Goal: Task Accomplishment & Management: Manage account settings

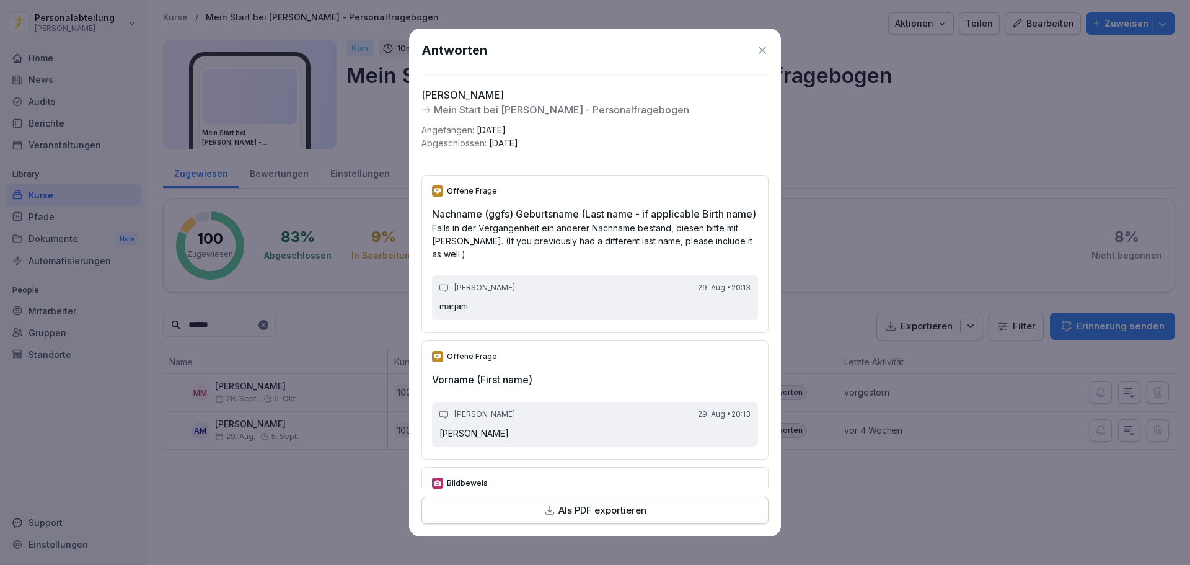
click at [756, 45] on icon at bounding box center [762, 50] width 12 height 12
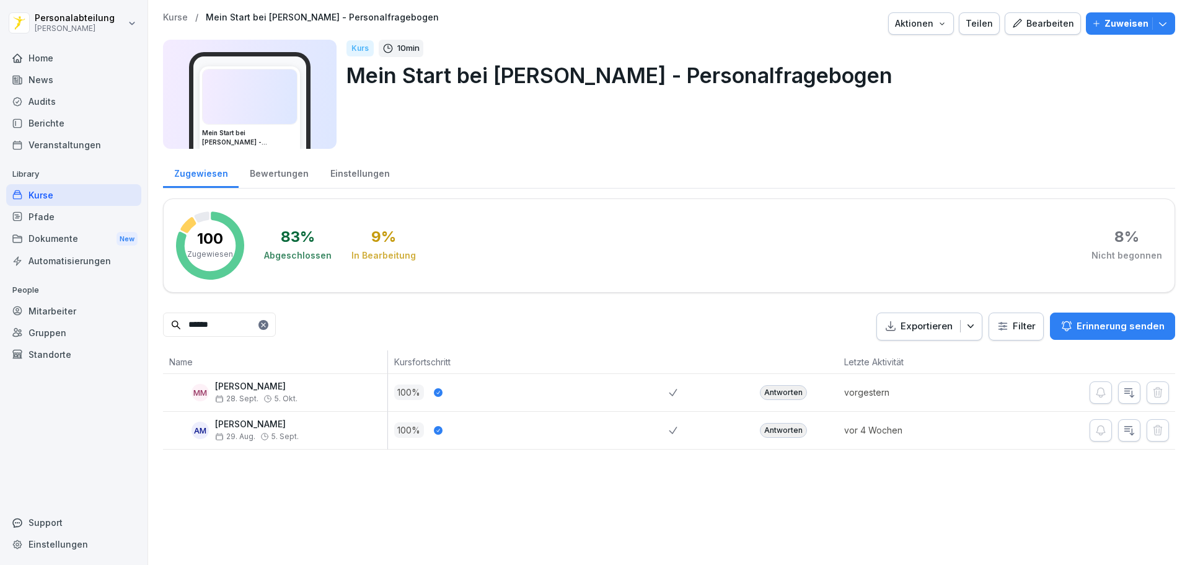
click at [247, 323] on input "******" at bounding box center [219, 324] width 113 height 24
drag, startPoint x: 169, startPoint y: 325, endPoint x: 157, endPoint y: 327, distance: 11.8
click at [165, 325] on input "******" at bounding box center [219, 324] width 113 height 24
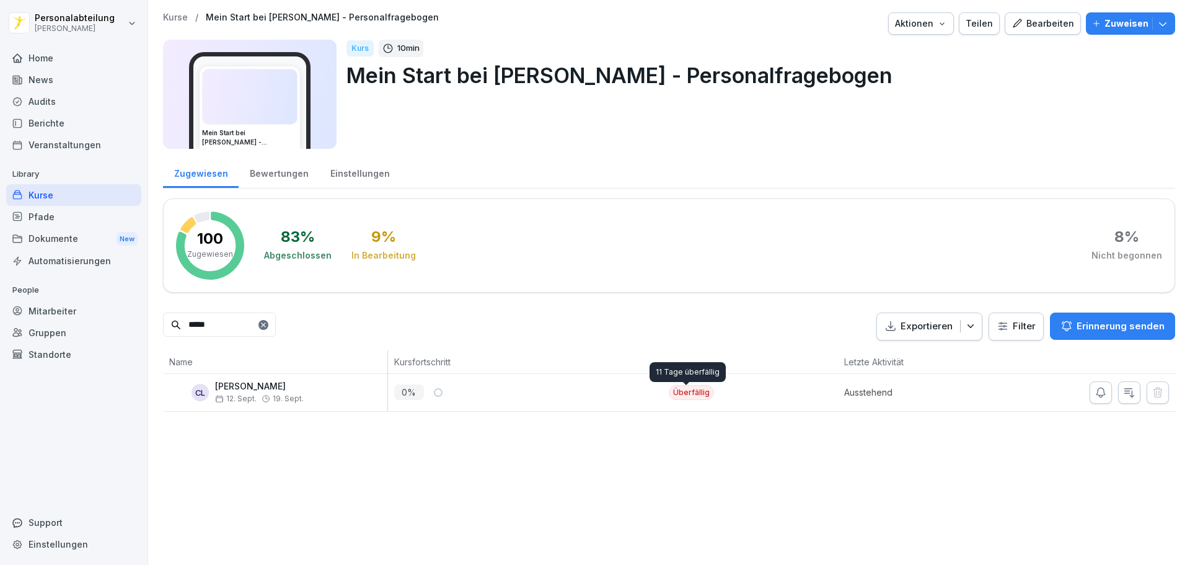
type input "*****"
click at [685, 392] on div "Überfällig" at bounding box center [691, 392] width 45 height 15
click at [686, 392] on div "Überfällig" at bounding box center [691, 392] width 45 height 15
click at [689, 392] on div "Überfällig" at bounding box center [691, 392] width 45 height 15
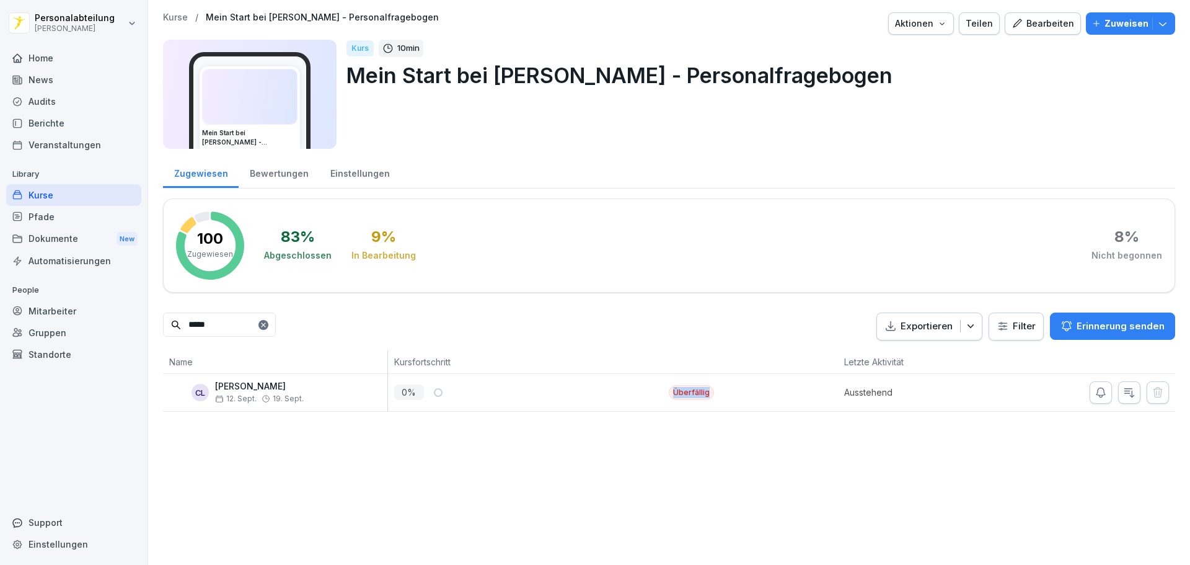
click at [689, 392] on div "Überfällig" at bounding box center [691, 392] width 45 height 15
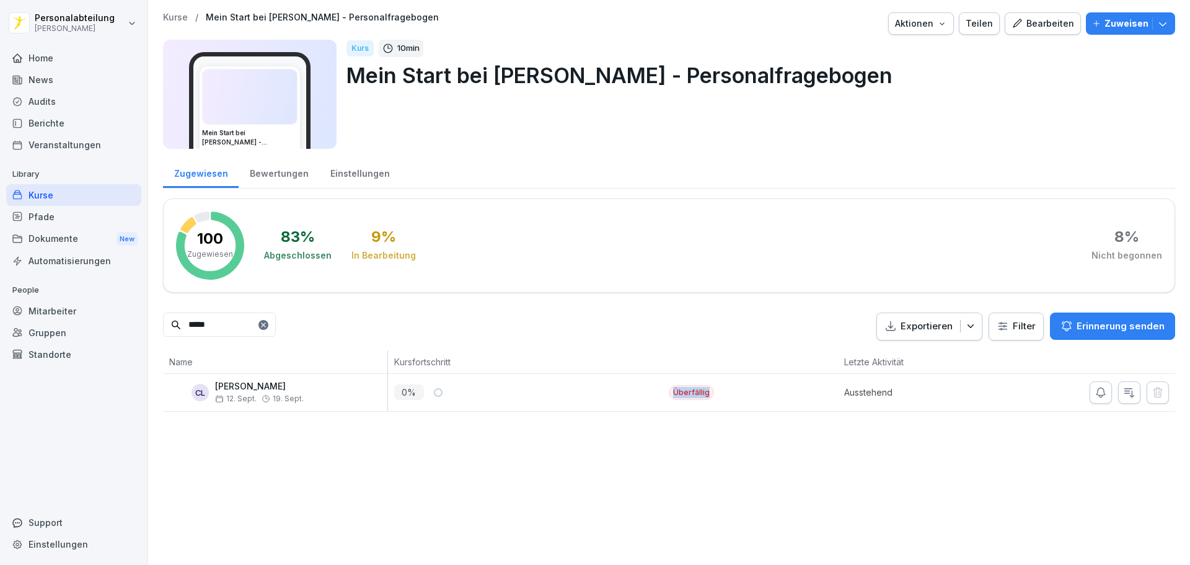
click at [689, 392] on div "Überfällig" at bounding box center [691, 392] width 45 height 15
click at [690, 392] on div "Überfällig" at bounding box center [691, 392] width 45 height 15
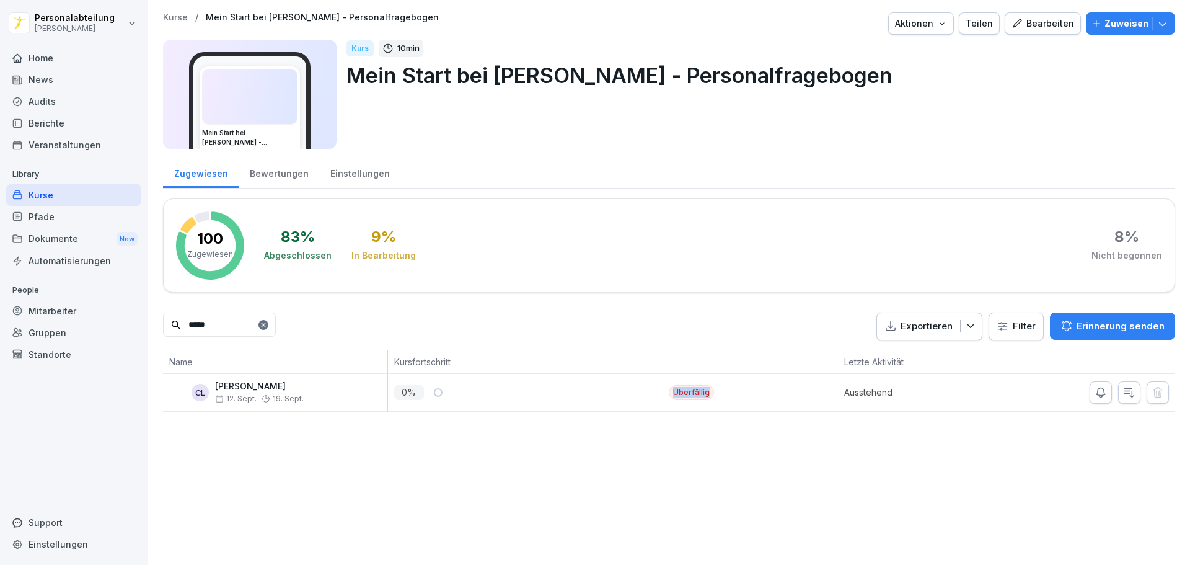
click at [690, 392] on div "Überfällig" at bounding box center [691, 392] width 45 height 15
click at [261, 392] on div "Carl Lange 12. Sept. 19. Sept." at bounding box center [259, 392] width 89 height 22
click at [410, 392] on p "0 %" at bounding box center [409, 391] width 30 height 15
click at [429, 391] on div "0 %" at bounding box center [531, 391] width 275 height 15
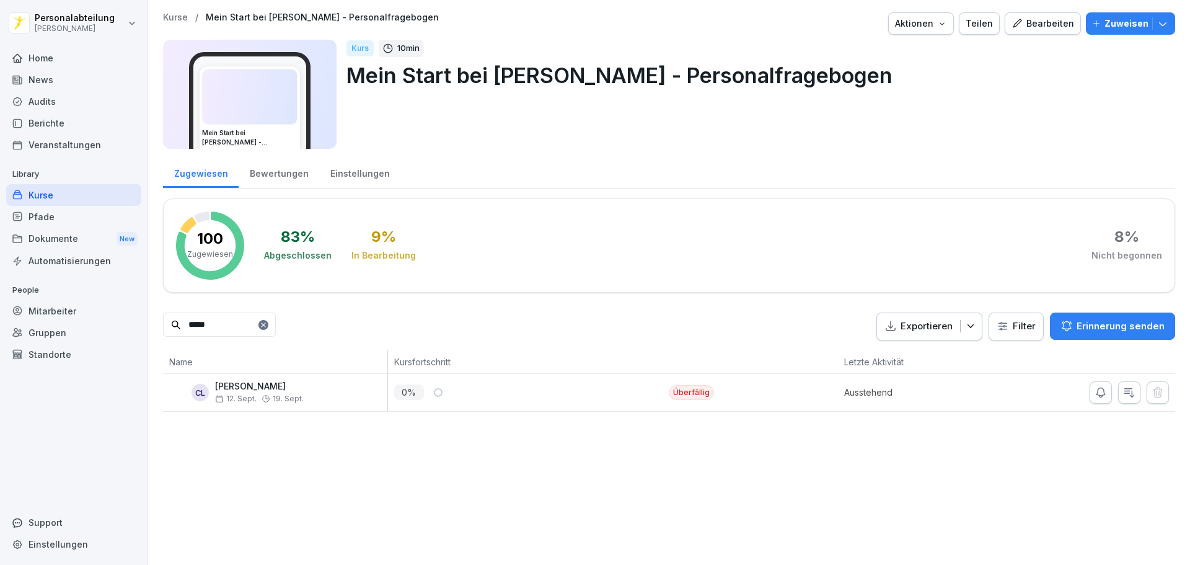
click at [705, 391] on div "Überfällig" at bounding box center [691, 392] width 45 height 15
click at [872, 379] on div "Ausstehend" at bounding box center [908, 392] width 141 height 37
click at [876, 394] on p "Ausstehend" at bounding box center [911, 392] width 135 height 13
click at [288, 173] on div "Bewertungen" at bounding box center [279, 172] width 81 height 32
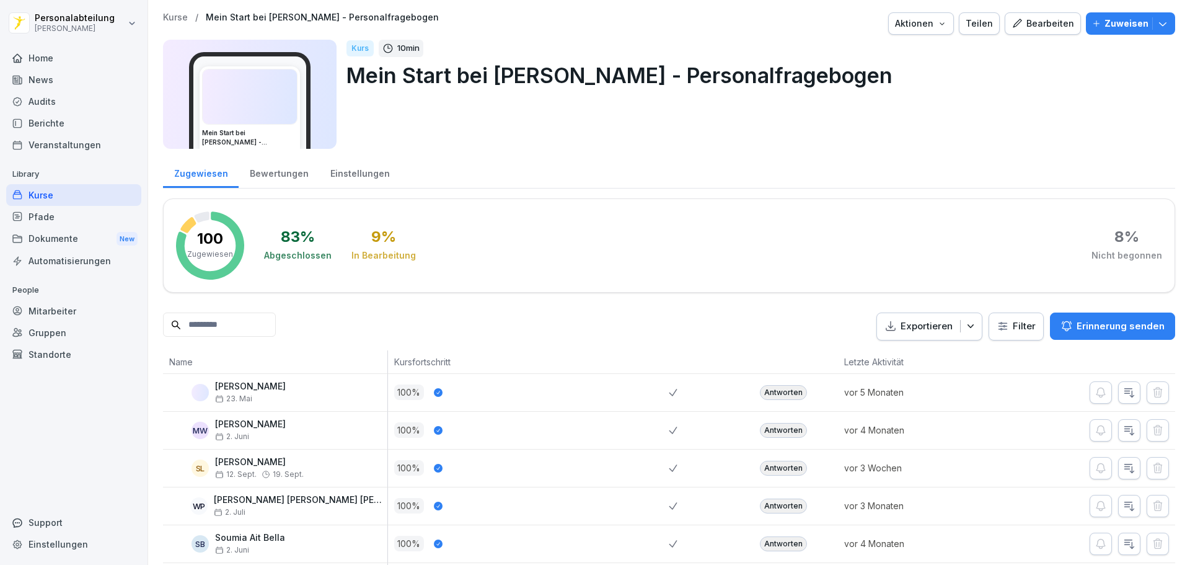
click at [60, 195] on div "Kurse" at bounding box center [73, 195] width 135 height 22
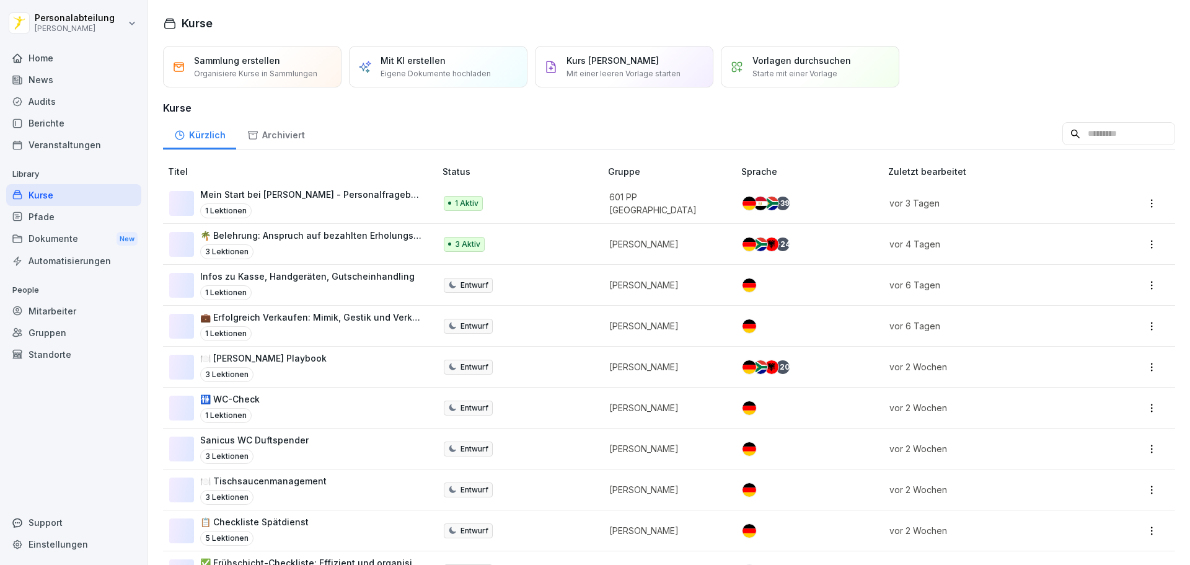
click at [1062, 136] on input at bounding box center [1118, 134] width 113 height 24
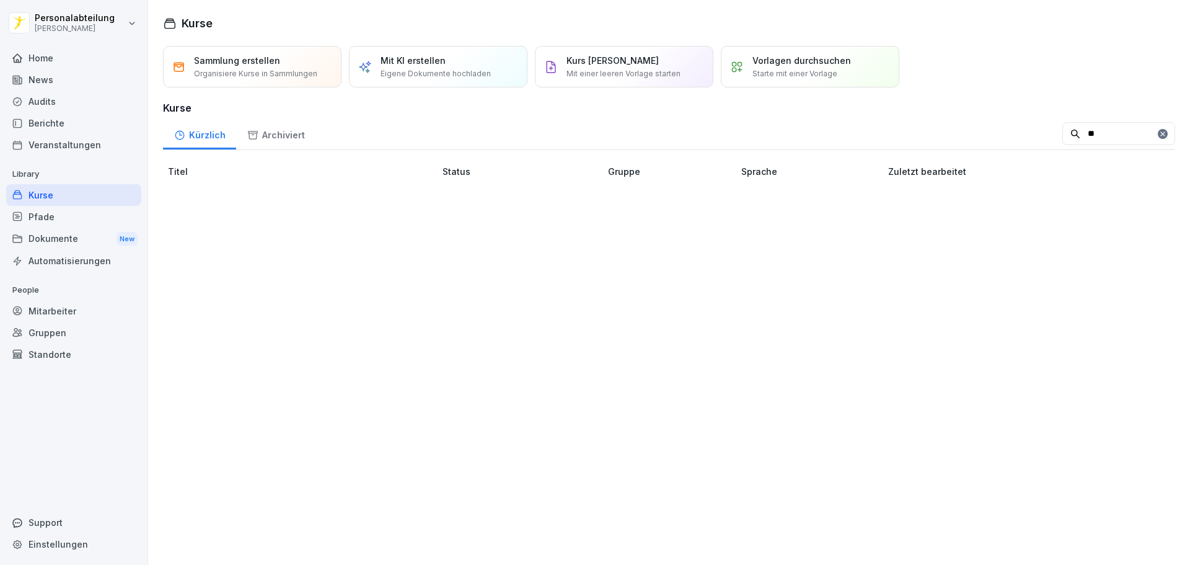
type input "*"
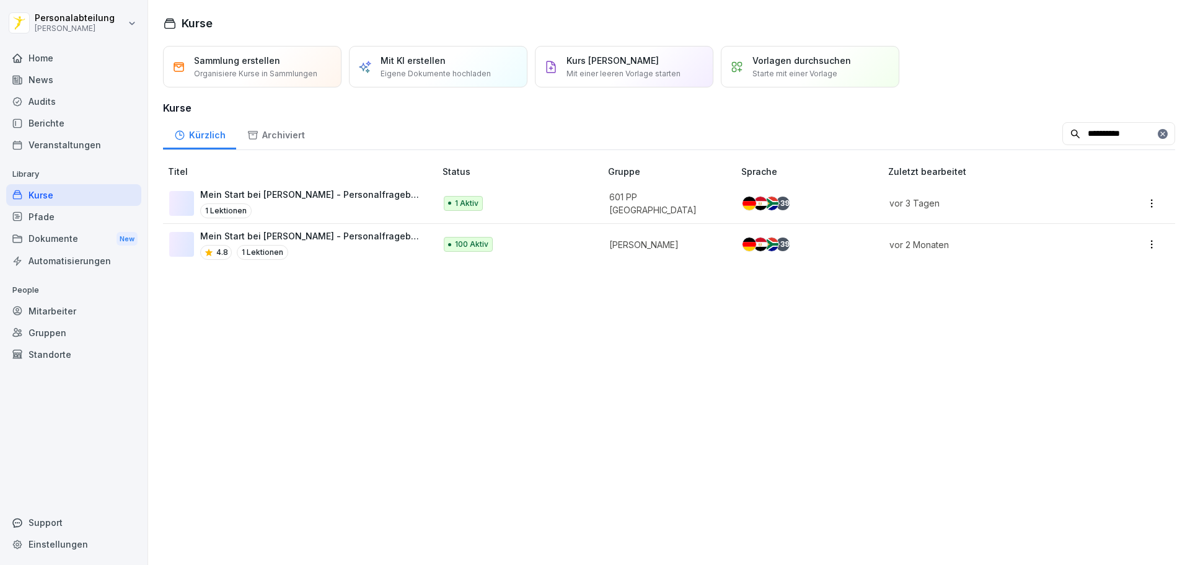
type input "**********"
click at [277, 239] on p "Mein Start bei [PERSON_NAME] - Personalfragebogen" at bounding box center [311, 235] width 223 height 13
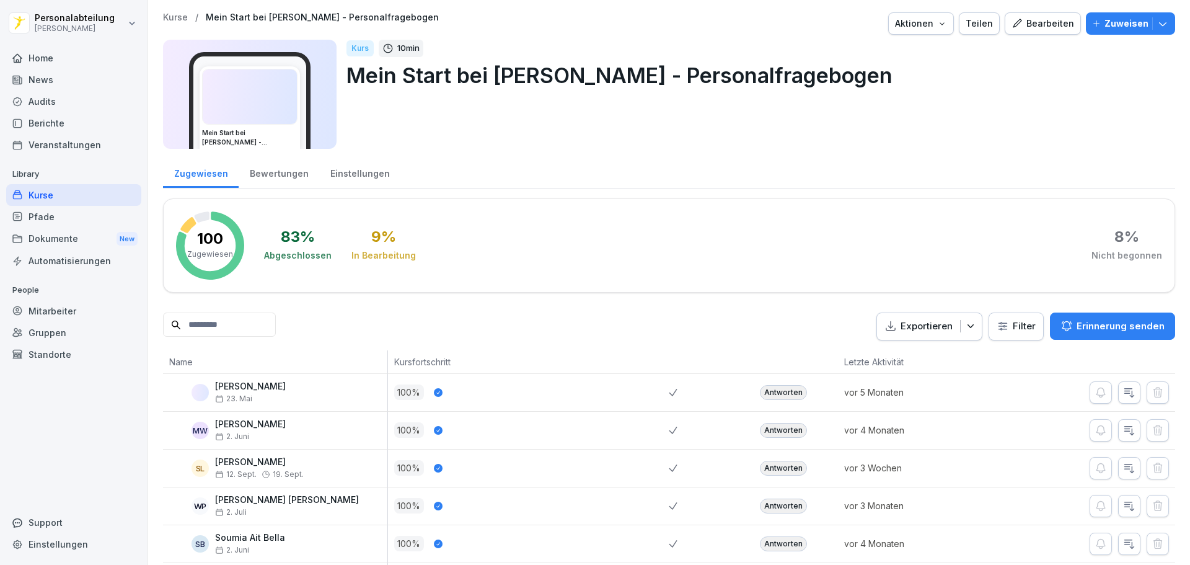
click at [205, 329] on input at bounding box center [219, 324] width 113 height 24
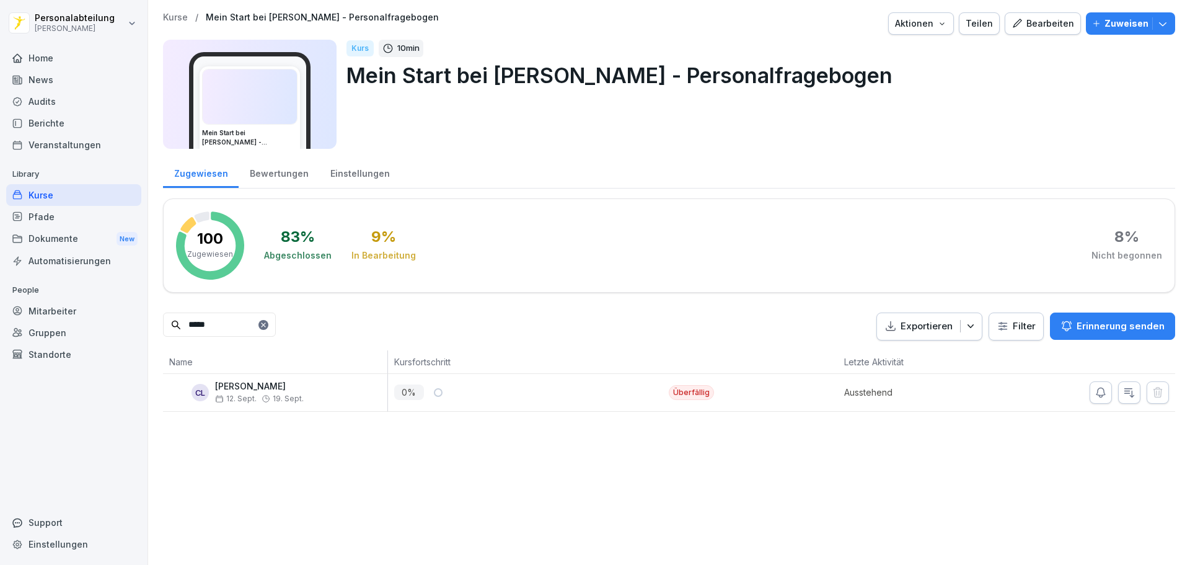
click at [699, 395] on div "Überfällig" at bounding box center [691, 392] width 45 height 15
click at [1125, 393] on icon "button" at bounding box center [1129, 392] width 9 height 9
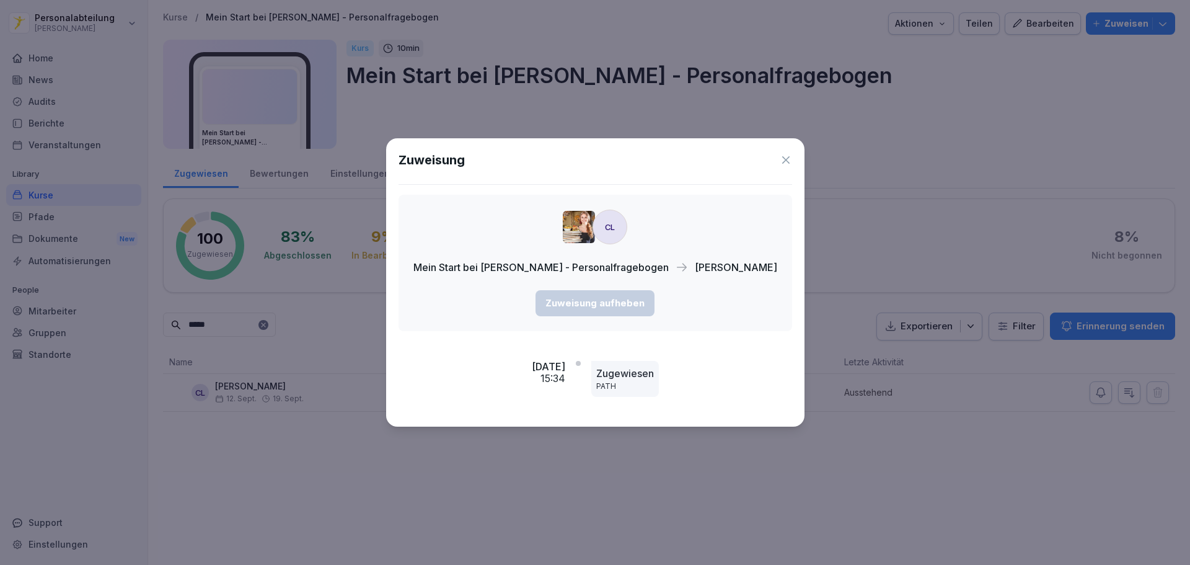
click at [780, 157] on icon at bounding box center [786, 160] width 12 height 12
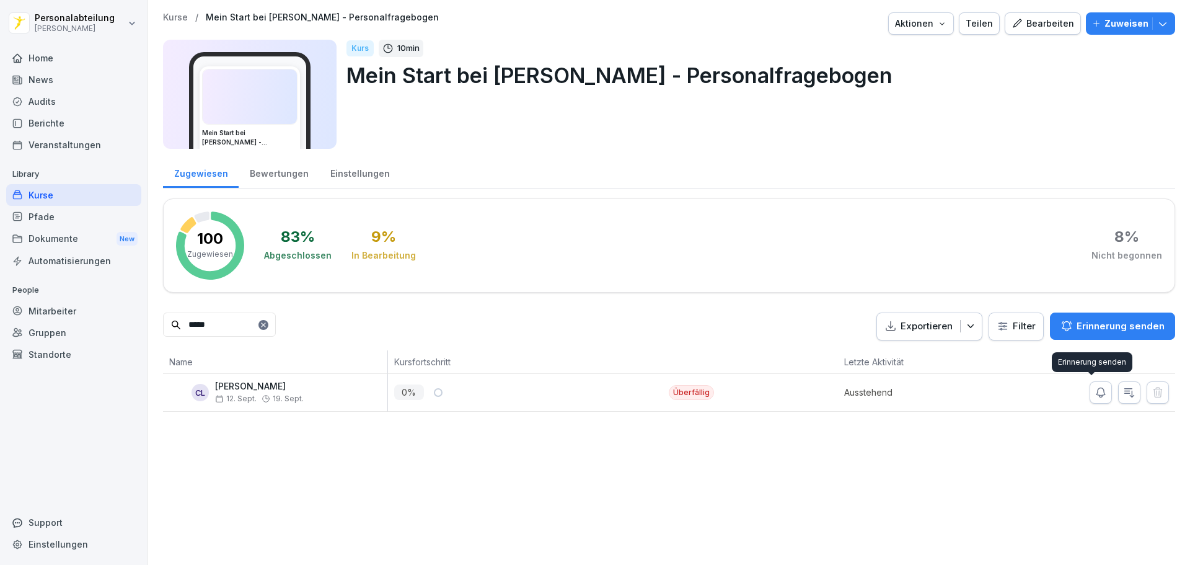
click at [1095, 395] on icon "button" at bounding box center [1101, 392] width 12 height 12
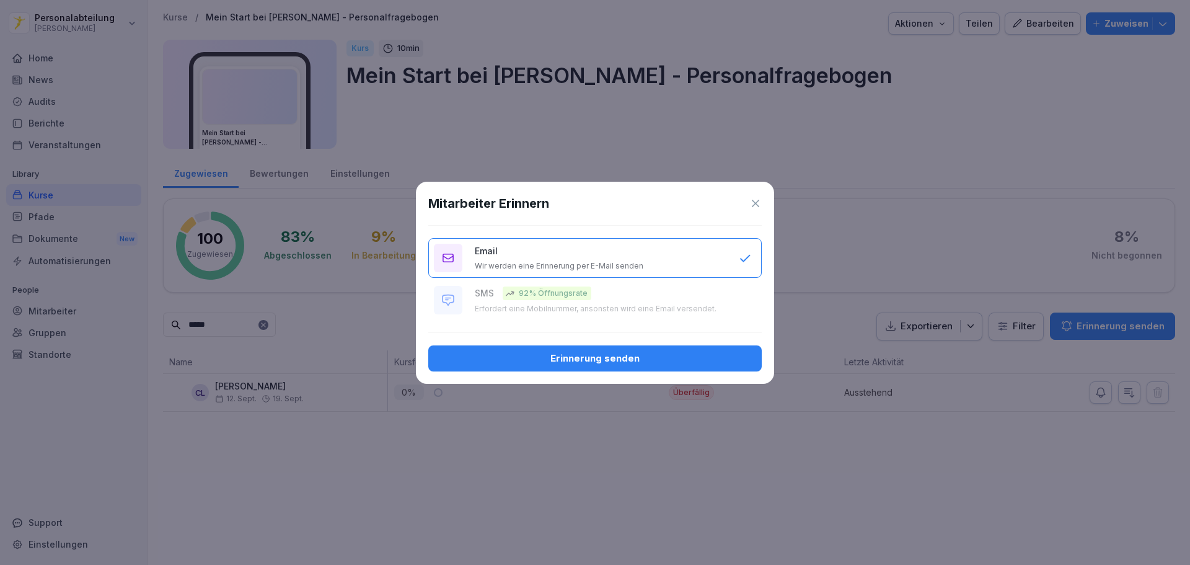
click at [586, 366] on button "Erinnerung senden" at bounding box center [594, 358] width 333 height 26
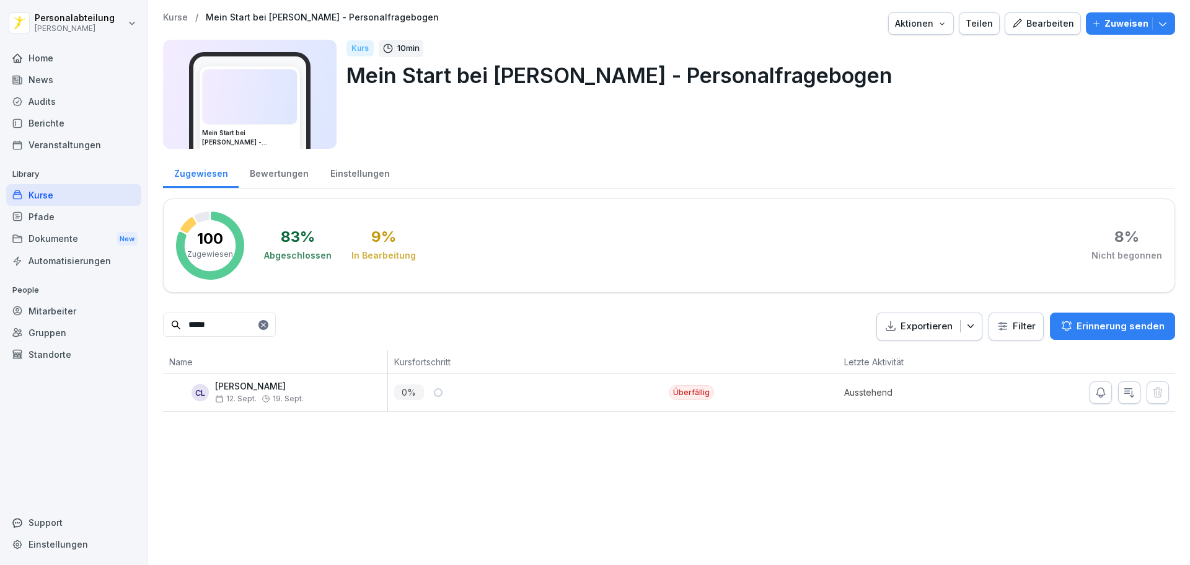
drag, startPoint x: 232, startPoint y: 326, endPoint x: 133, endPoint y: 319, distance: 98.8
click at [133, 319] on div "Personalabteilung [PERSON_NAME] Home News Audits Berichte Veranstaltungen Libra…" at bounding box center [595, 282] width 1190 height 565
click at [692, 393] on div "Überfällig" at bounding box center [691, 392] width 45 height 15
click at [783, 392] on div "Antworten" at bounding box center [783, 392] width 47 height 15
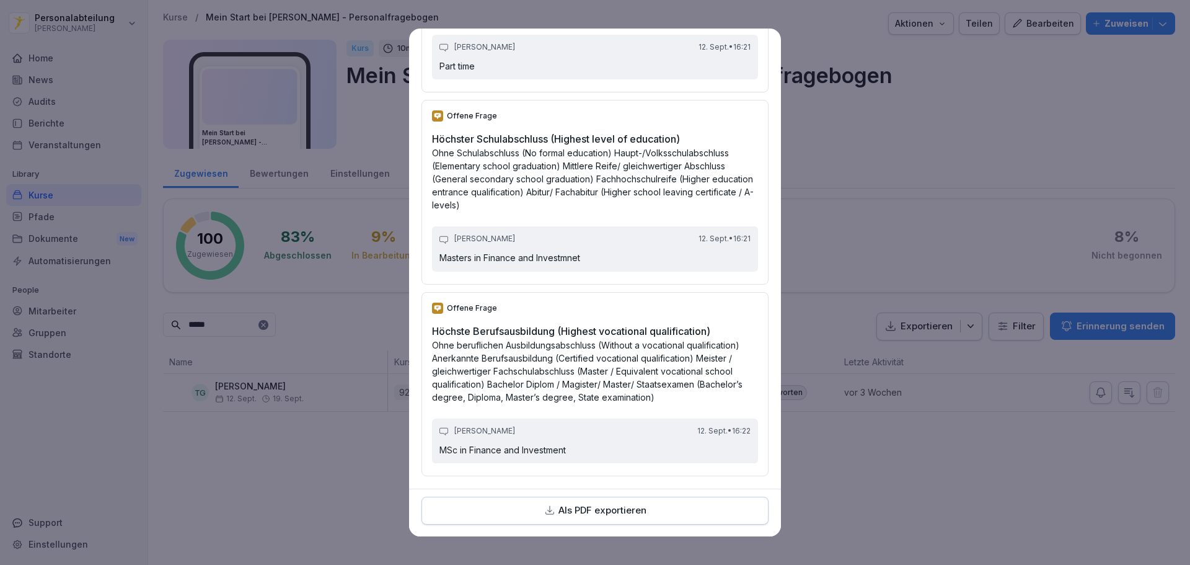
scroll to position [4447, 0]
click at [597, 504] on p "Als PDF exportieren" at bounding box center [602, 510] width 88 height 14
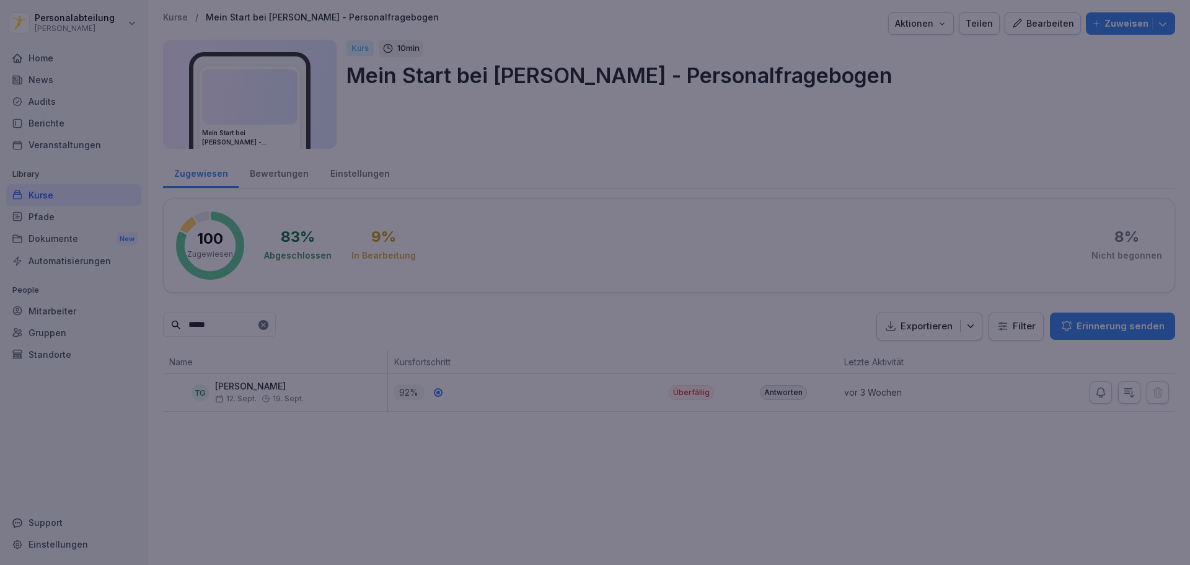
click at [902, 179] on div at bounding box center [595, 282] width 1190 height 565
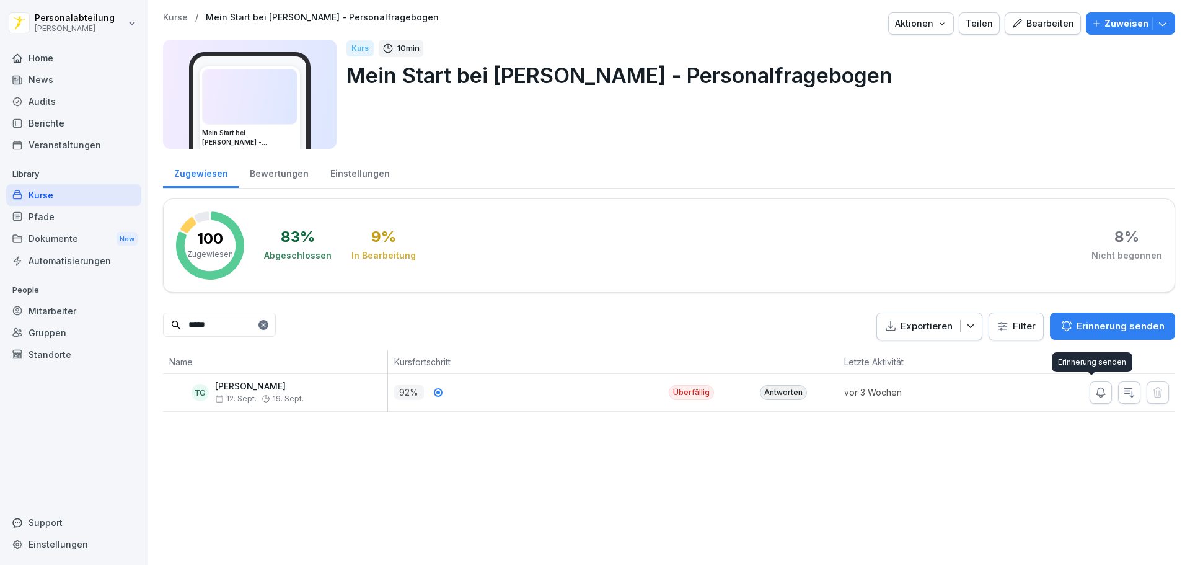
click at [1095, 394] on icon "button" at bounding box center [1101, 392] width 12 height 12
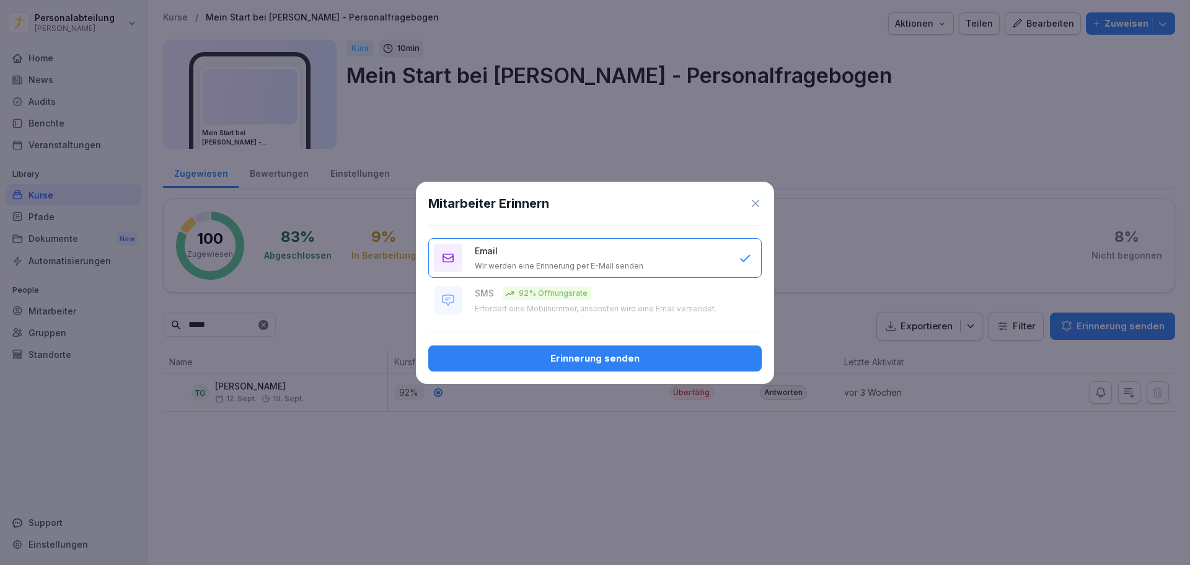
click at [665, 361] on div "Erinnerung senden" at bounding box center [595, 358] width 314 height 14
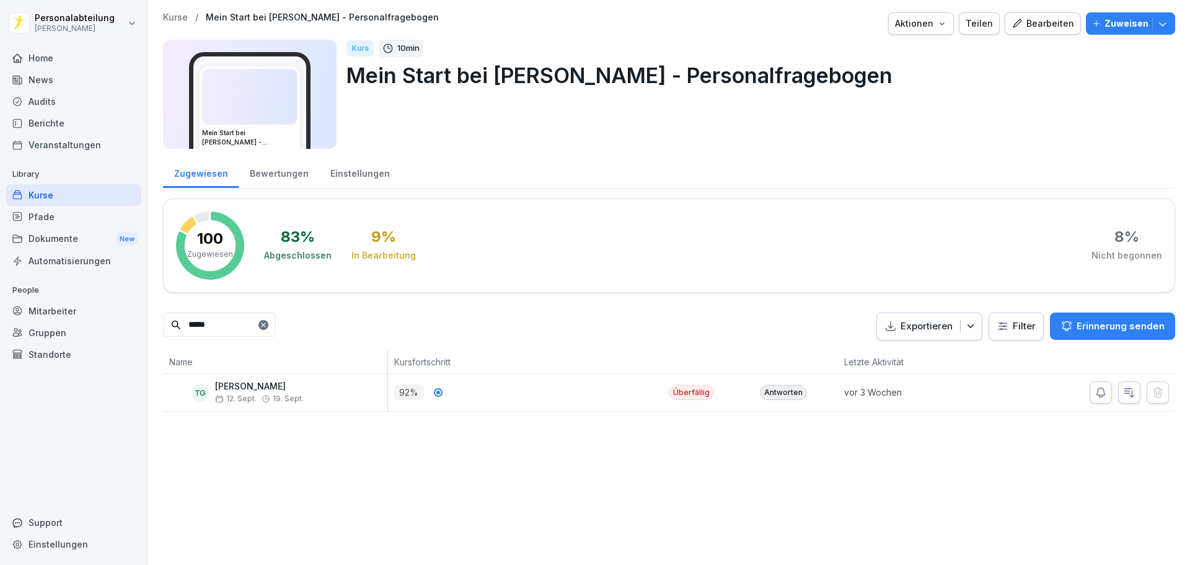
click at [768, 389] on div "Antworten" at bounding box center [783, 392] width 47 height 15
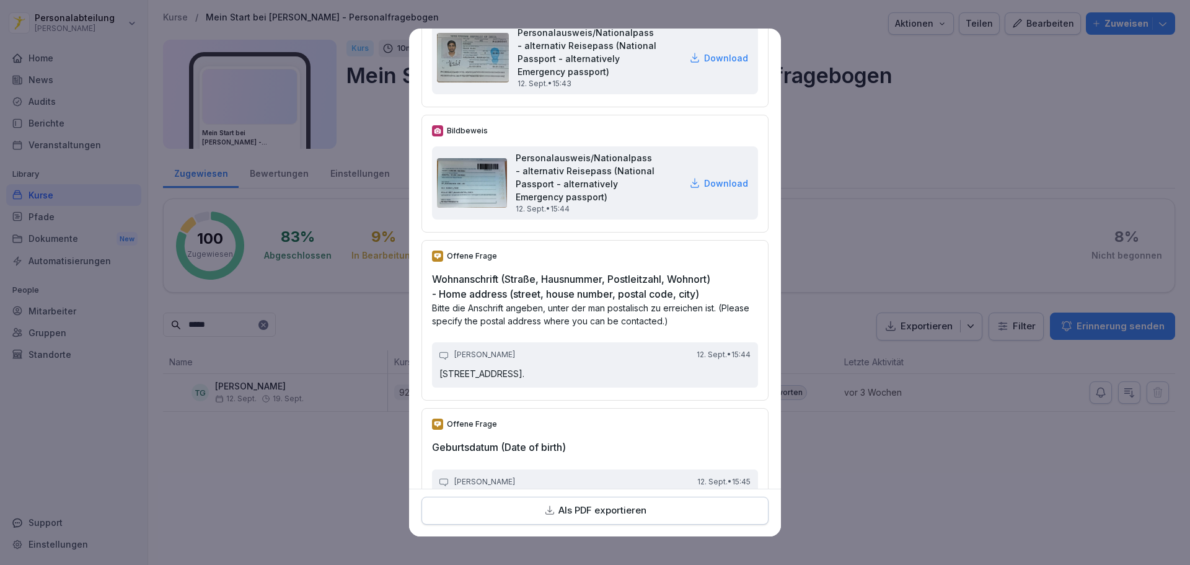
scroll to position [310, 0]
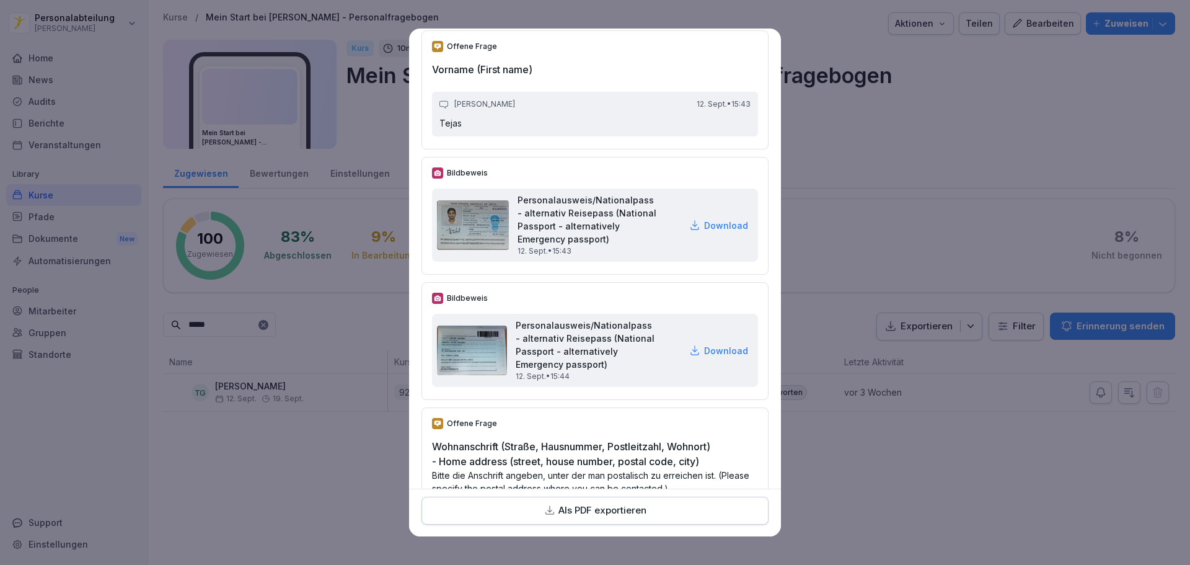
click at [705, 232] on p "Download" at bounding box center [726, 225] width 44 height 13
click at [712, 357] on p "Download" at bounding box center [726, 350] width 44 height 13
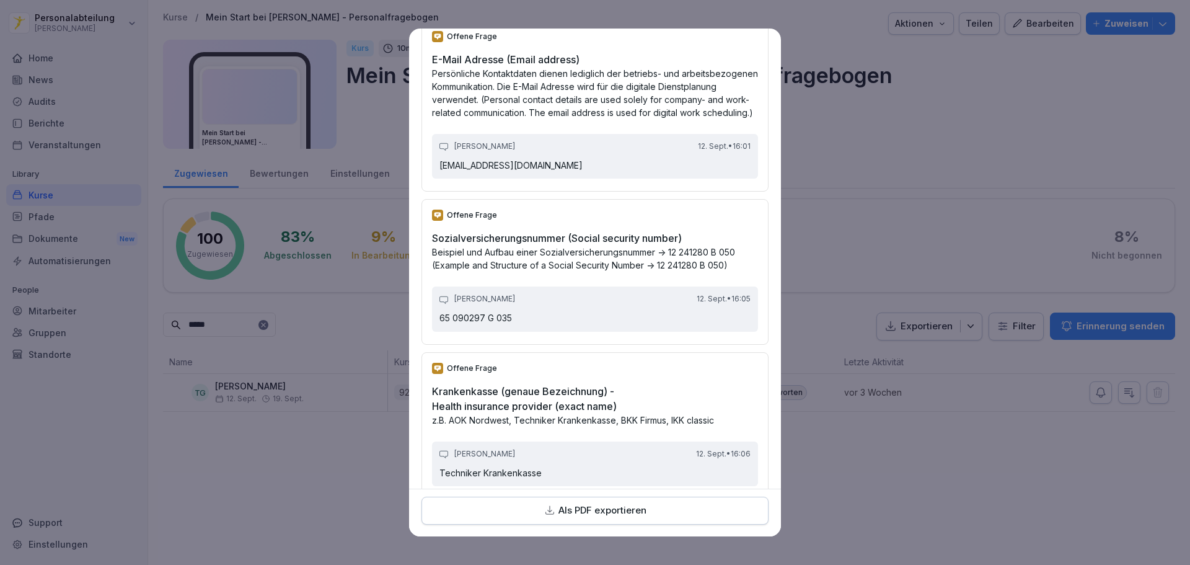
scroll to position [2665, 0]
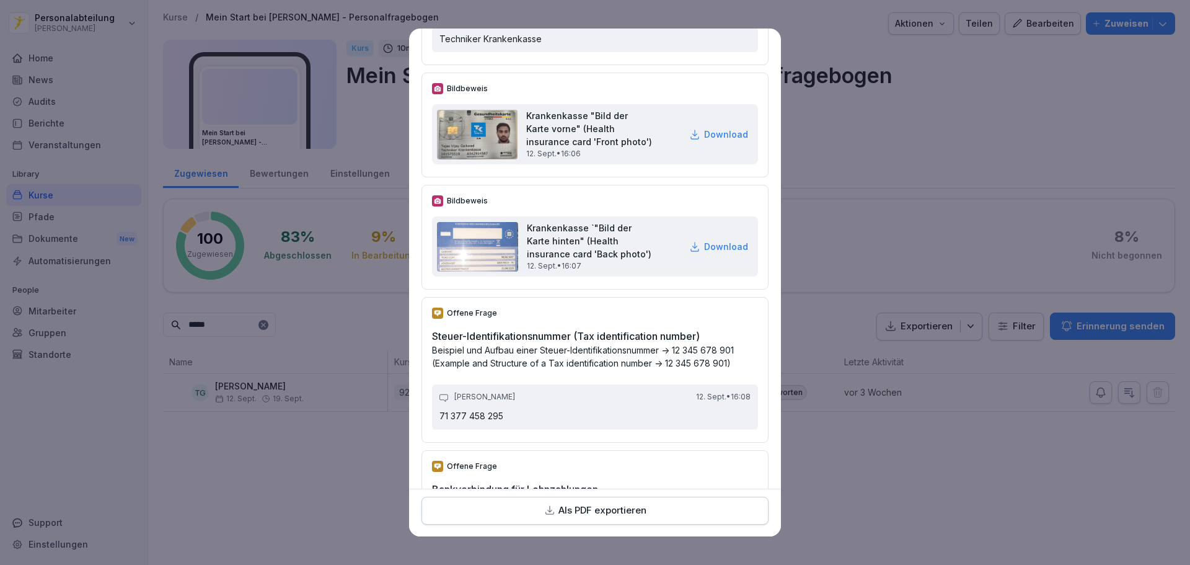
click at [711, 141] on p "Download" at bounding box center [726, 134] width 44 height 13
click at [705, 253] on p "Download" at bounding box center [726, 246] width 44 height 13
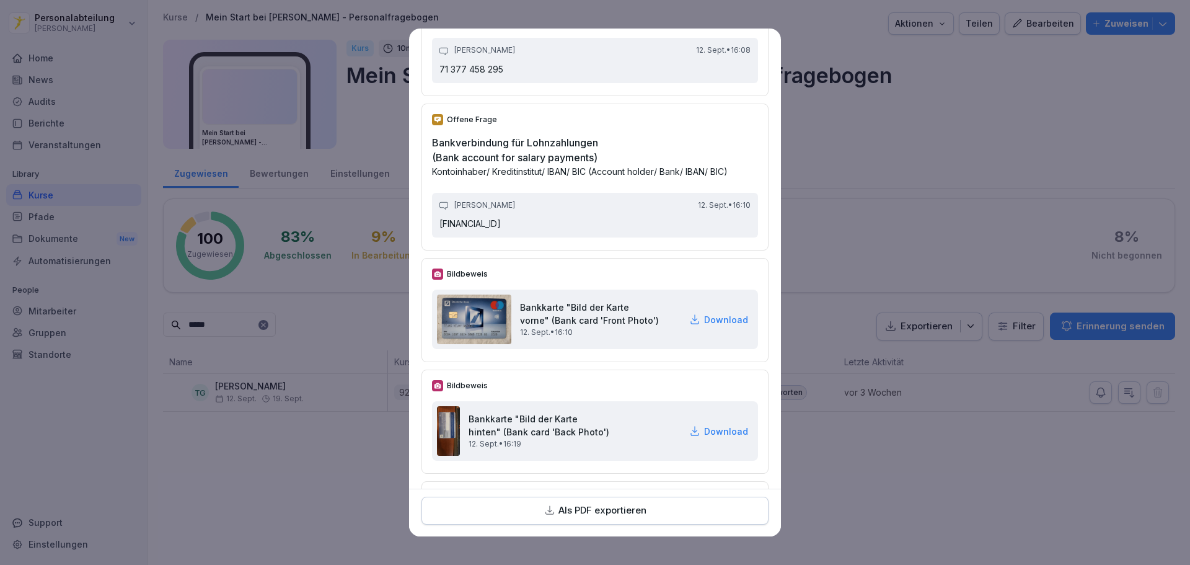
scroll to position [3161, 0]
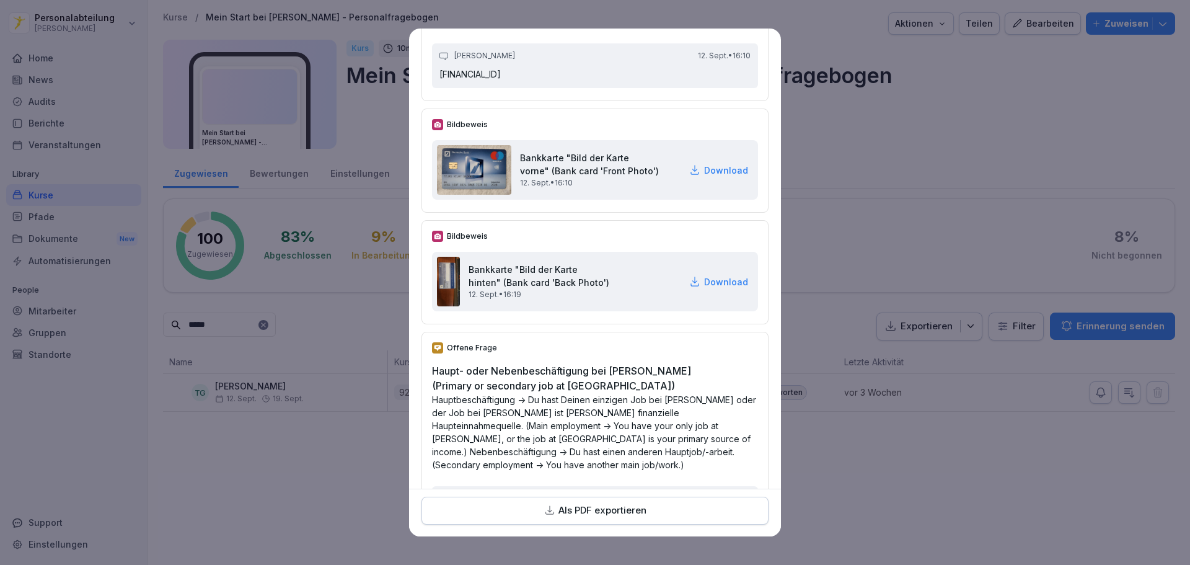
click at [704, 177] on p "Download" at bounding box center [726, 170] width 44 height 13
click at [609, 449] on p "Hauptbeschäftigung -> Du hast Deinen einzigen Job bei [PERSON_NAME] oder der Jo…" at bounding box center [595, 432] width 326 height 78
click at [704, 288] on p "Download" at bounding box center [726, 281] width 44 height 13
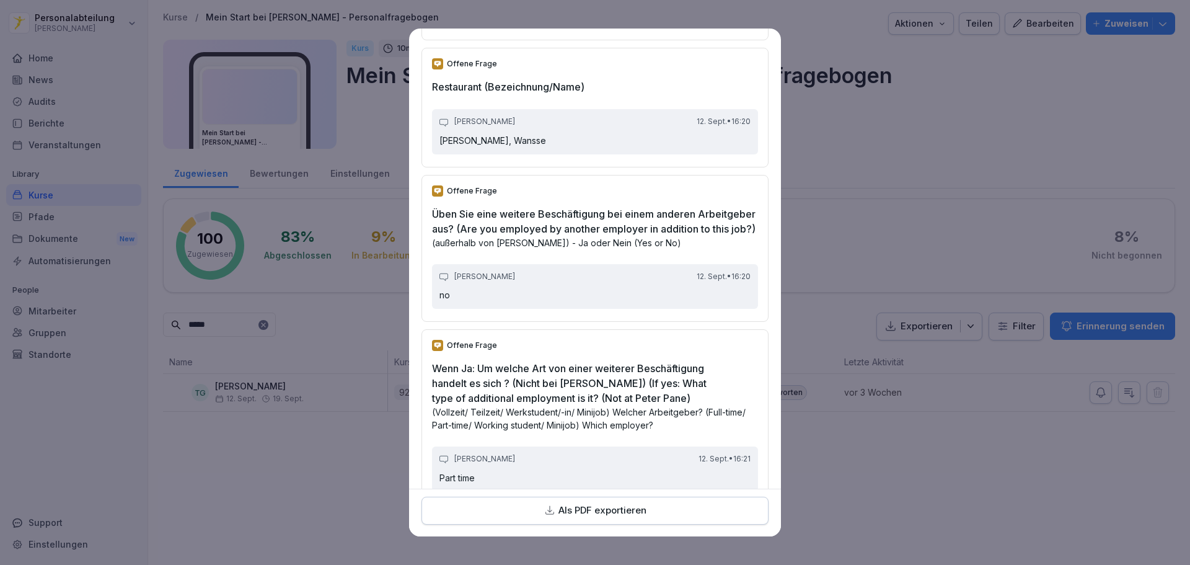
scroll to position [3827, 0]
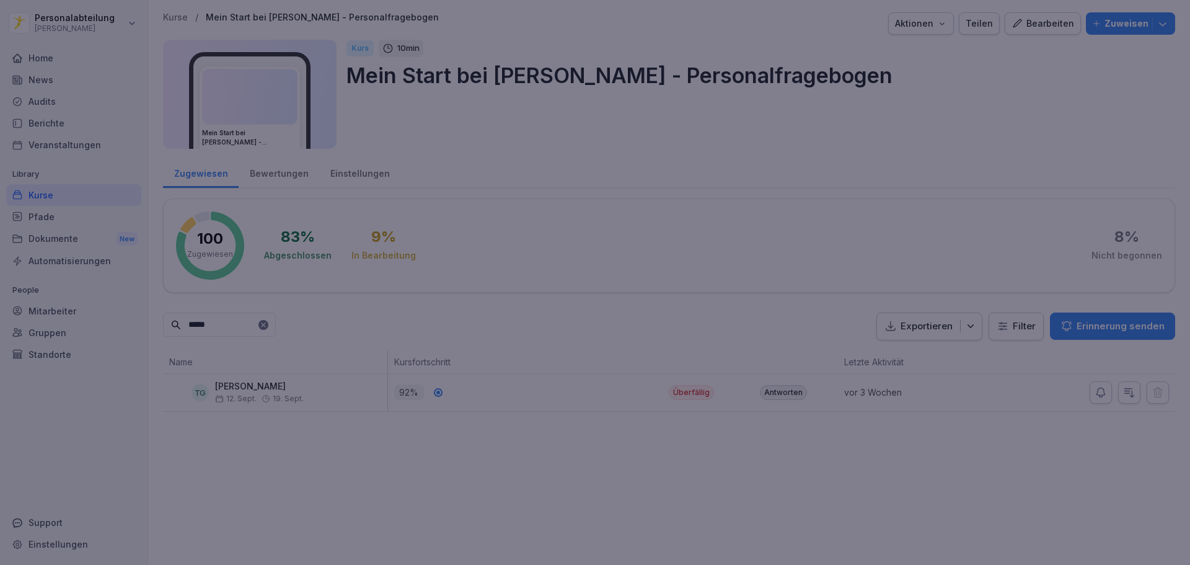
click at [950, 108] on div at bounding box center [595, 282] width 1190 height 565
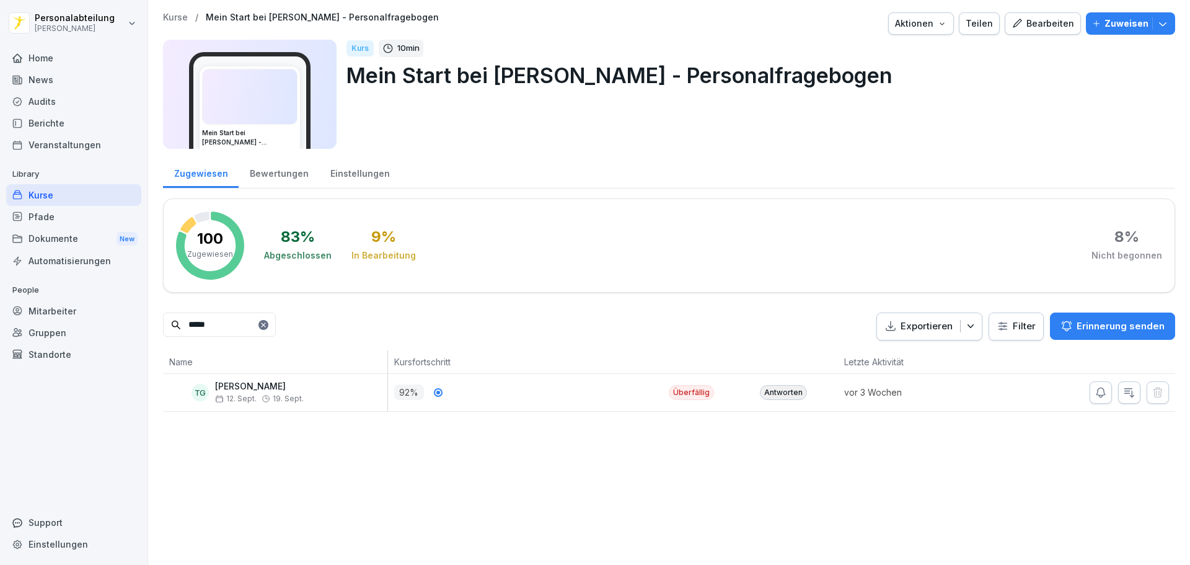
drag, startPoint x: 232, startPoint y: 323, endPoint x: 126, endPoint y: 307, distance: 107.1
click at [128, 309] on div "Personalabteilung [PERSON_NAME] Home News Audits Berichte Veranstaltungen Libra…" at bounding box center [595, 282] width 1190 height 565
type input "*"
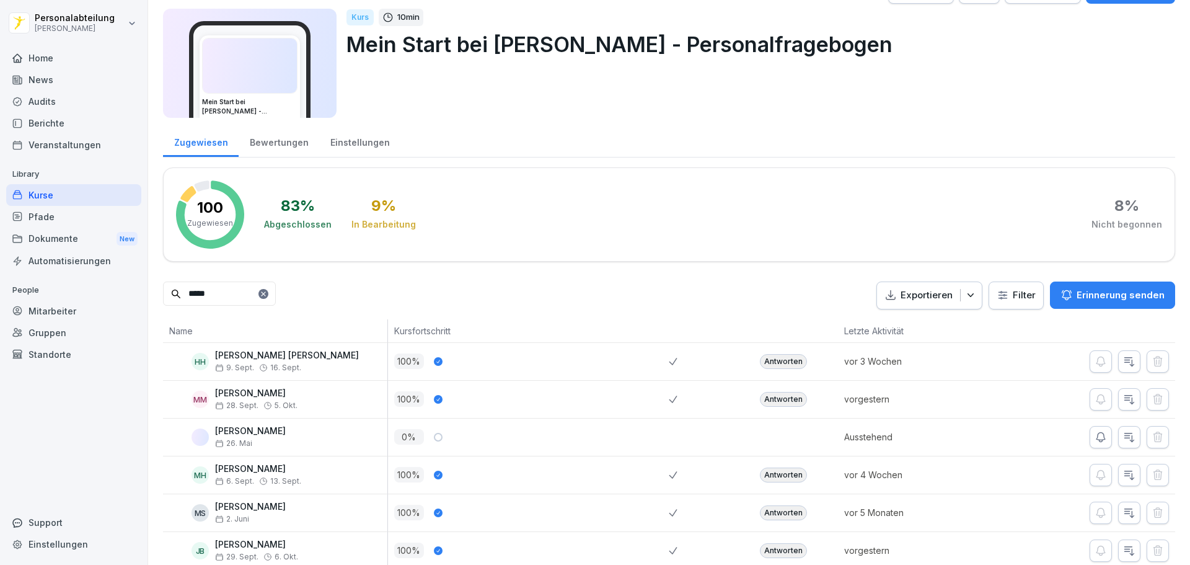
scroll to position [0, 0]
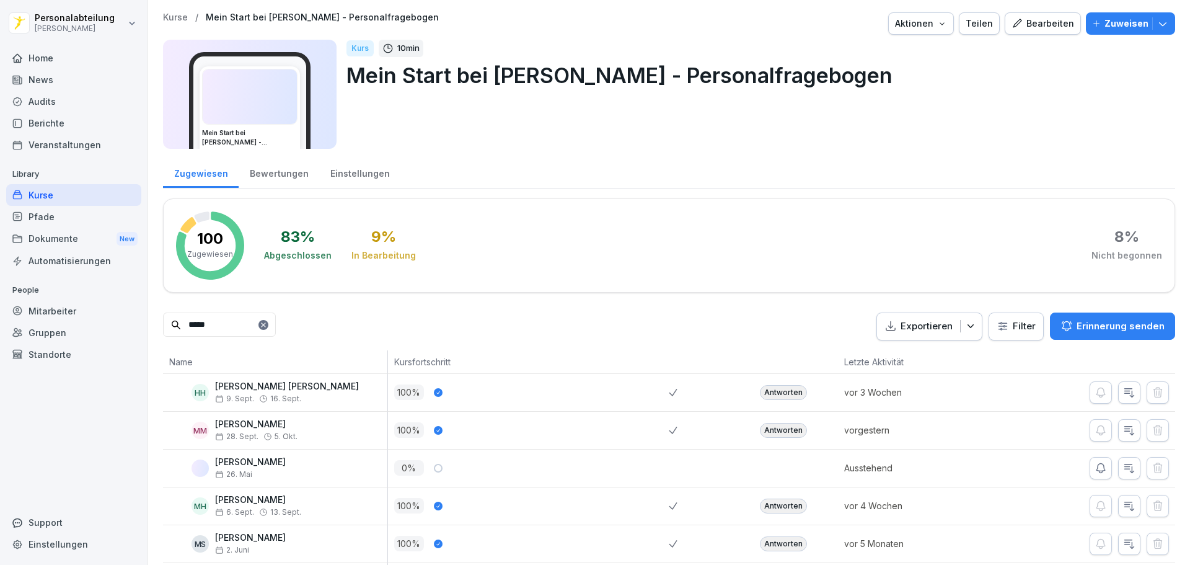
type input "*****"
